Goal: Find specific page/section: Find specific page/section

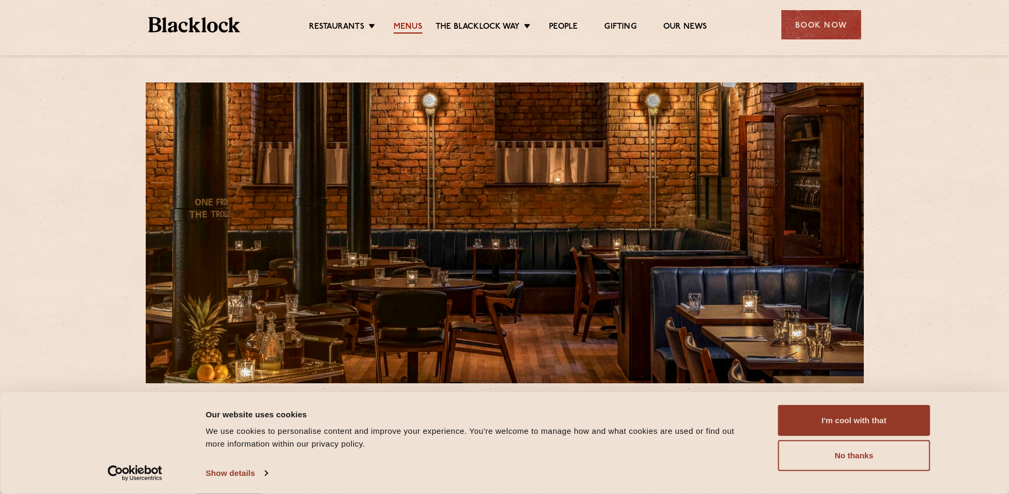
click at [410, 29] on link "Menus" at bounding box center [408, 28] width 29 height 12
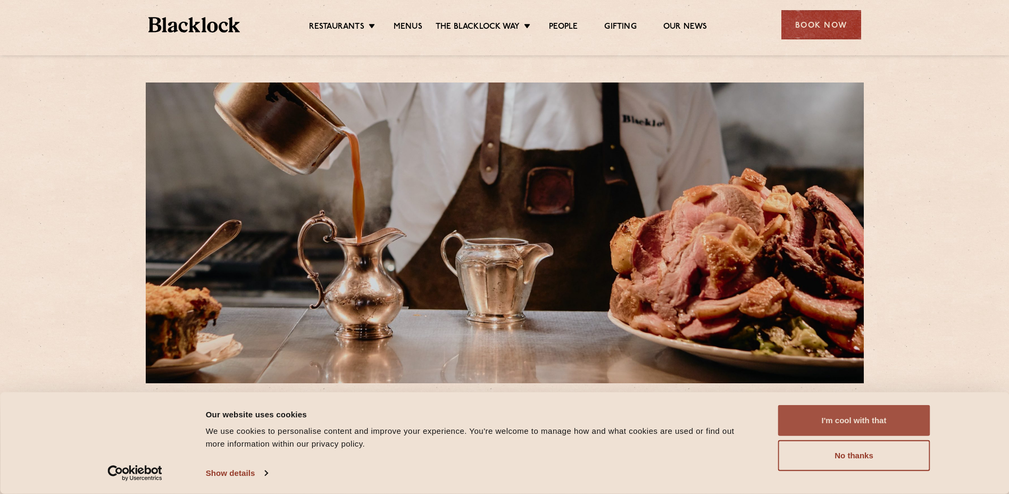
click at [823, 426] on button "I'm cool with that" at bounding box center [854, 420] width 152 height 31
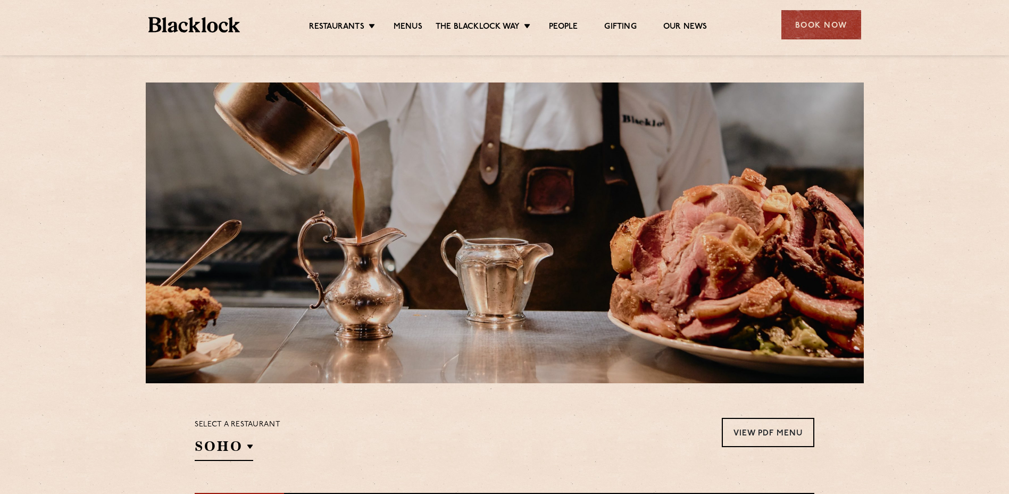
scroll to position [266, 0]
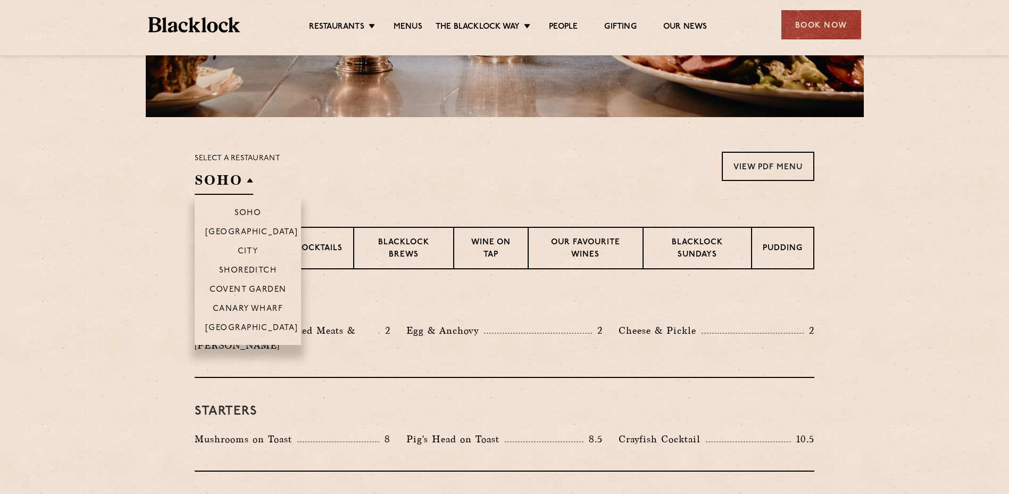
click at [253, 322] on li "[GEOGRAPHIC_DATA]" at bounding box center [248, 331] width 106 height 27
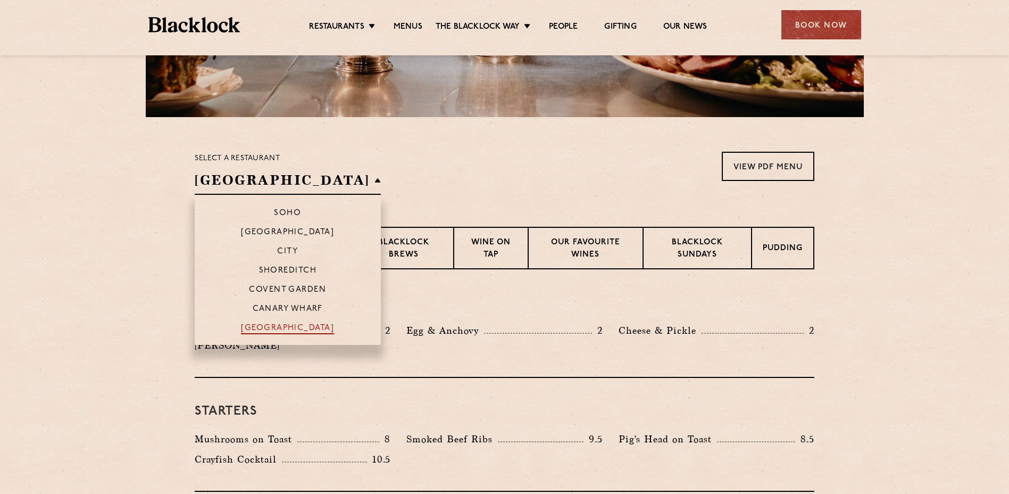
click at [253, 325] on p "[GEOGRAPHIC_DATA]" at bounding box center [287, 329] width 93 height 11
click at [262, 327] on p "[GEOGRAPHIC_DATA]" at bounding box center [287, 329] width 93 height 11
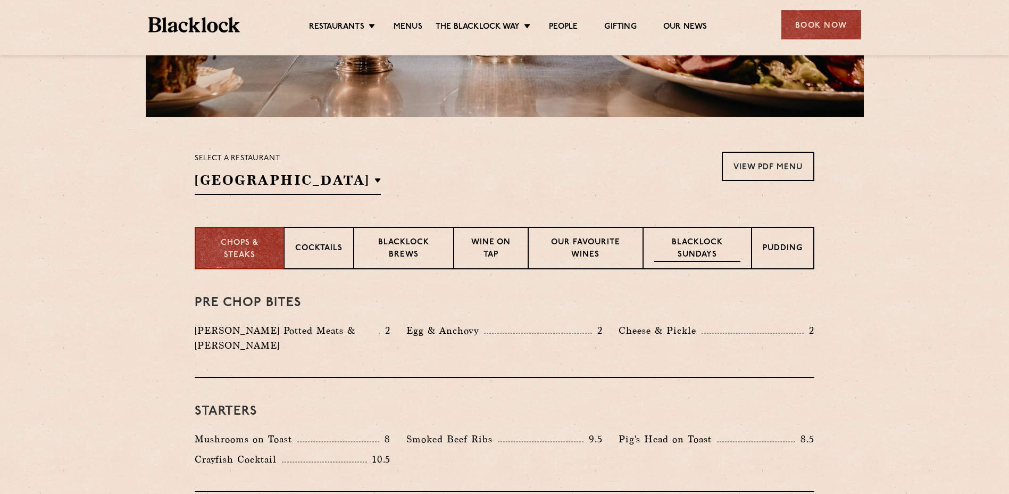
click at [706, 254] on p "Blacklock Sundays" at bounding box center [697, 249] width 86 height 25
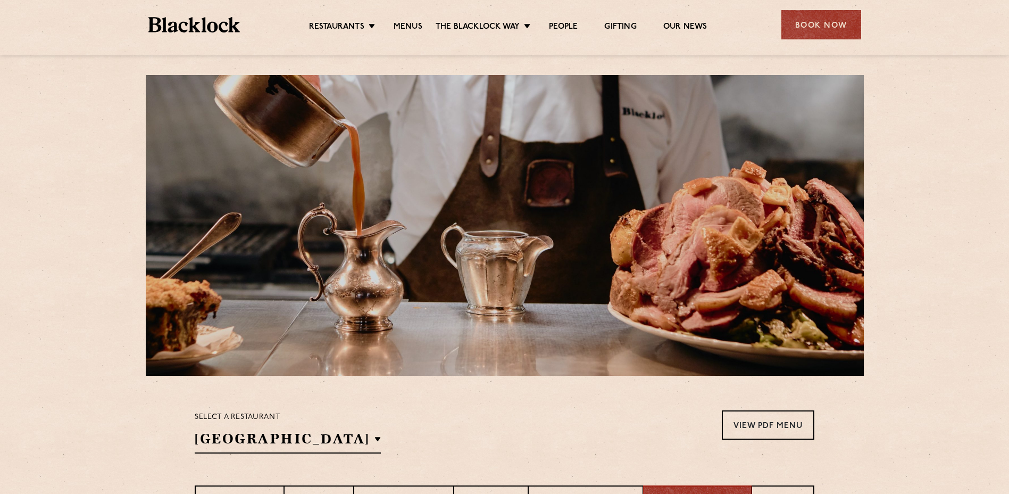
scroll to position [0, 0]
